Goal: Task Accomplishment & Management: Use online tool/utility

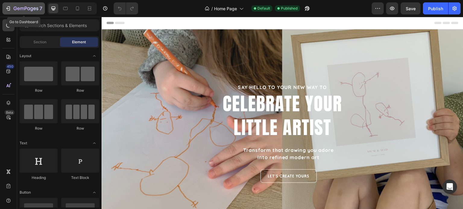
click at [28, 5] on div "7" at bounding box center [28, 8] width 29 height 7
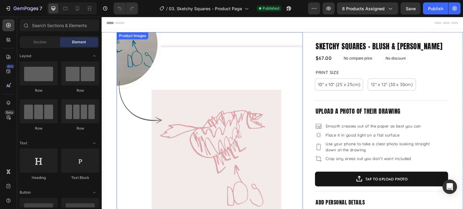
click at [224, 95] on img at bounding box center [210, 125] width 186 height 186
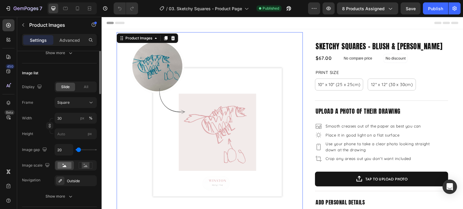
scroll to position [120, 0]
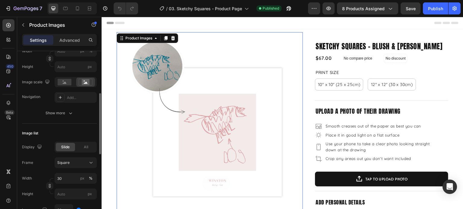
click at [63, 107] on div "Frame Square Width px % Height px Image scale Navigation Add... Show more" at bounding box center [59, 74] width 75 height 89
click at [63, 111] on div "Show more" at bounding box center [59, 113] width 28 height 6
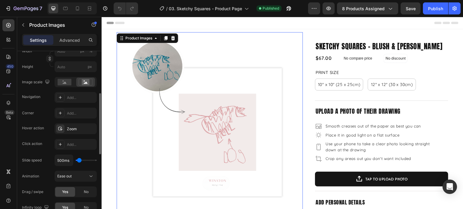
click at [84, 134] on div "Corner Add... Hover action Zoom Click action Add... Slide speed 500ms Animation…" at bounding box center [59, 160] width 75 height 105
click at [78, 129] on div "Zoom" at bounding box center [75, 129] width 17 height 5
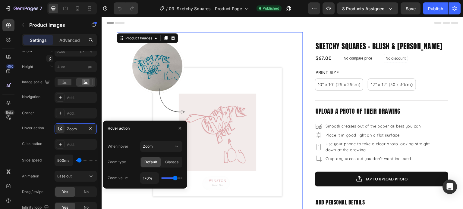
click at [167, 179] on div "170%" at bounding box center [161, 178] width 42 height 11
type input "120%"
type input "120"
click at [166, 178] on input "range" at bounding box center [171, 178] width 21 height 1
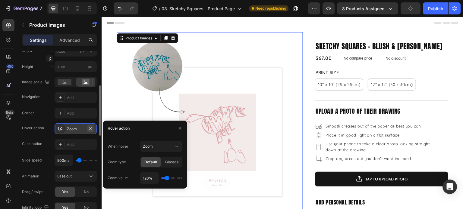
click at [92, 129] on icon "button" at bounding box center [90, 129] width 5 height 5
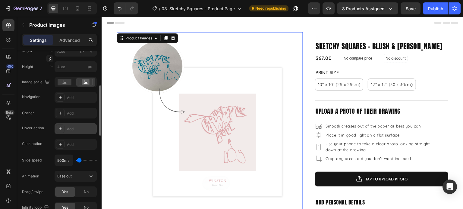
scroll to position [0, 0]
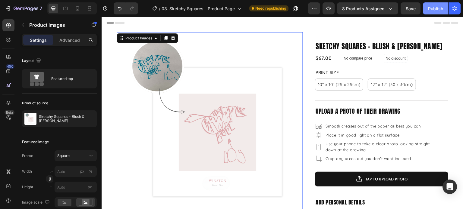
click at [433, 7] on div "Publish" at bounding box center [435, 8] width 15 height 6
drag, startPoint x: 70, startPoint y: 38, endPoint x: 65, endPoint y: 38, distance: 4.8
click at [70, 38] on p "Advanced" at bounding box center [69, 40] width 20 height 6
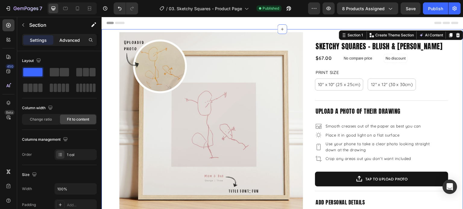
click at [63, 40] on p "Advanced" at bounding box center [69, 40] width 20 height 6
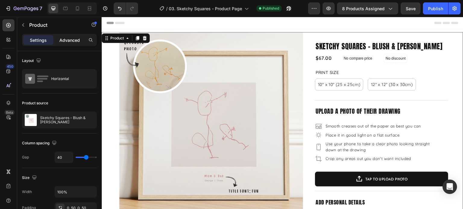
click at [66, 42] on p "Advanced" at bounding box center [69, 40] width 20 height 6
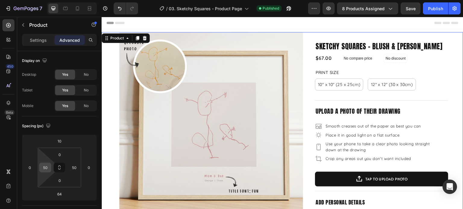
click at [49, 167] on input "50" at bounding box center [45, 167] width 9 height 9
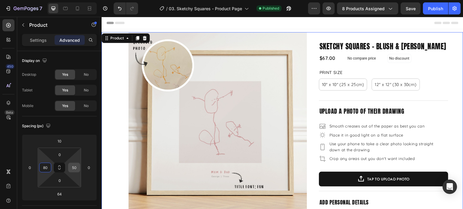
type input "80"
click at [77, 165] on input "50" at bounding box center [74, 167] width 9 height 9
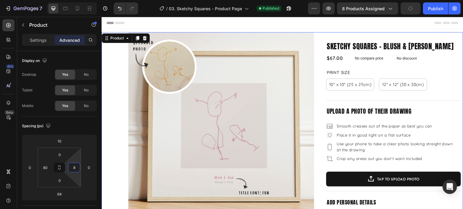
type input "80"
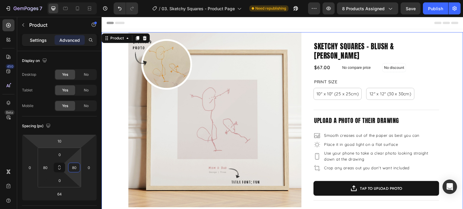
click at [40, 36] on div "Settings" at bounding box center [38, 40] width 30 height 10
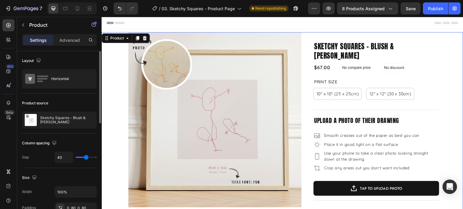
type input "43"
type input "49"
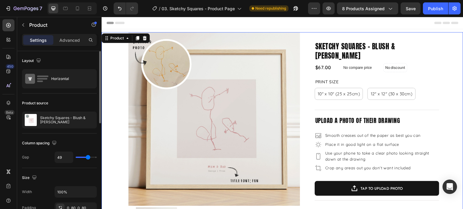
type input "50"
type input "51"
type input "52"
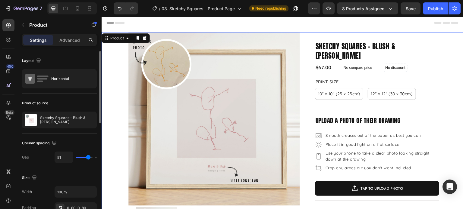
type input "52"
type input "57"
type input "58"
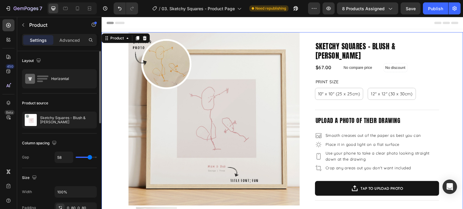
type input "60"
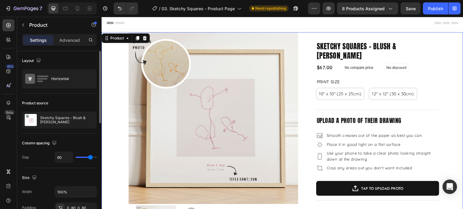
type input "61"
type input "62"
type input "63"
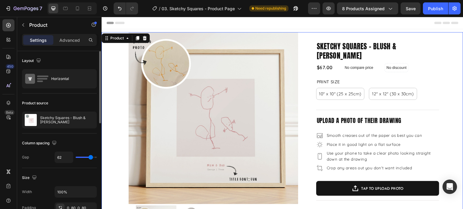
type input "63"
type input "65"
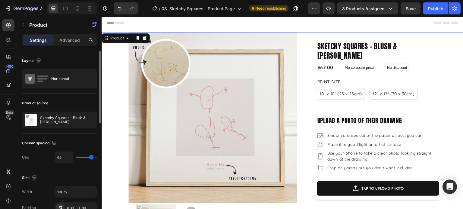
type input "67"
type input "68"
type input "69"
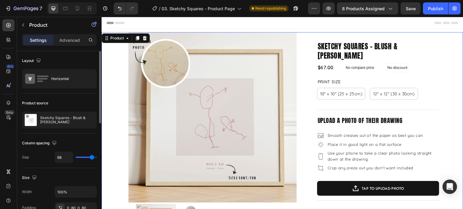
type input "69"
type input "80"
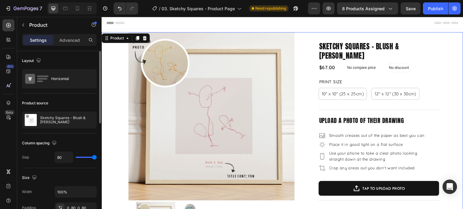
drag, startPoint x: 86, startPoint y: 156, endPoint x: 96, endPoint y: 158, distance: 10.2
type input "80"
click at [96, 158] on input "range" at bounding box center [86, 157] width 21 height 1
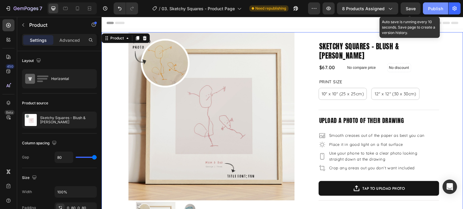
click at [431, 8] on div "Publish" at bounding box center [435, 8] width 15 height 6
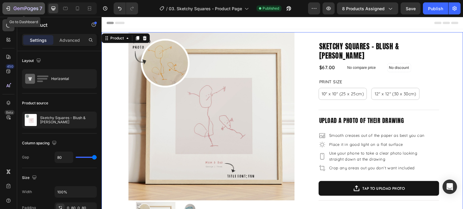
click at [9, 7] on icon "button" at bounding box center [8, 8] width 6 height 6
